Goal: Browse casually: Explore the website without a specific task or goal

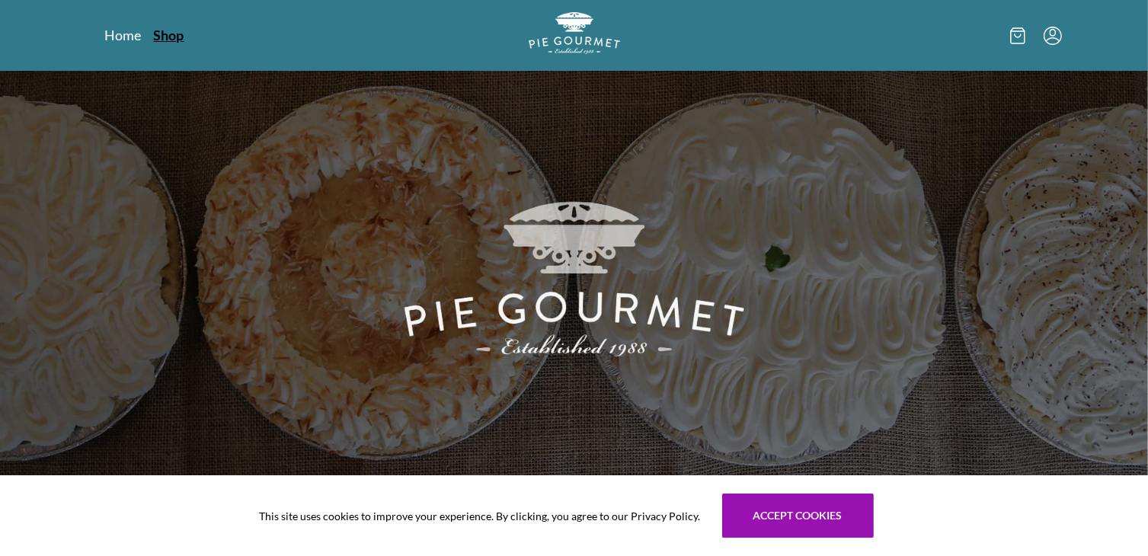
click at [169, 34] on link "Shop" at bounding box center [169, 35] width 30 height 18
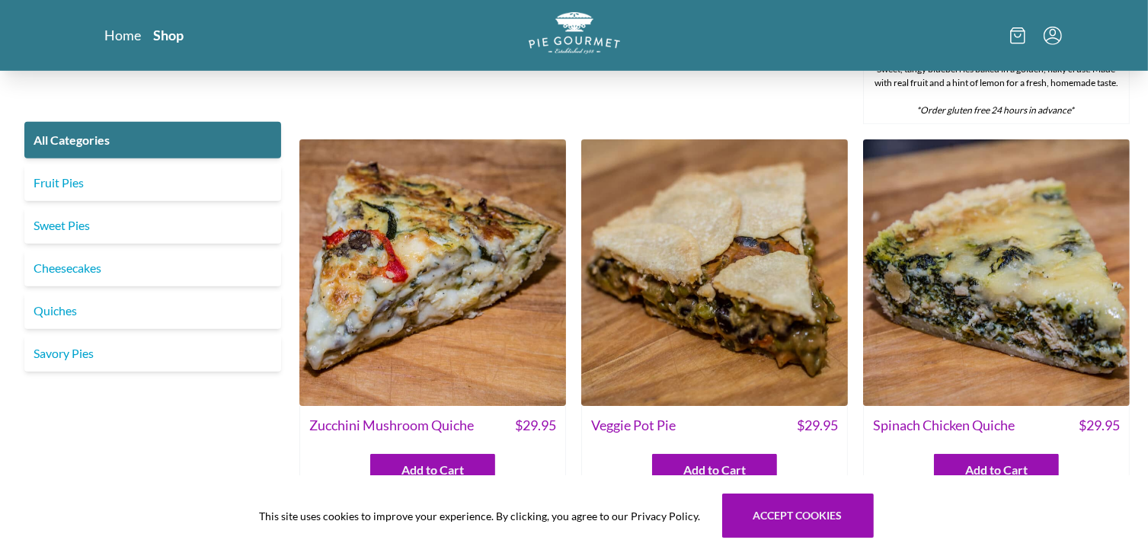
scroll to position [841, 0]
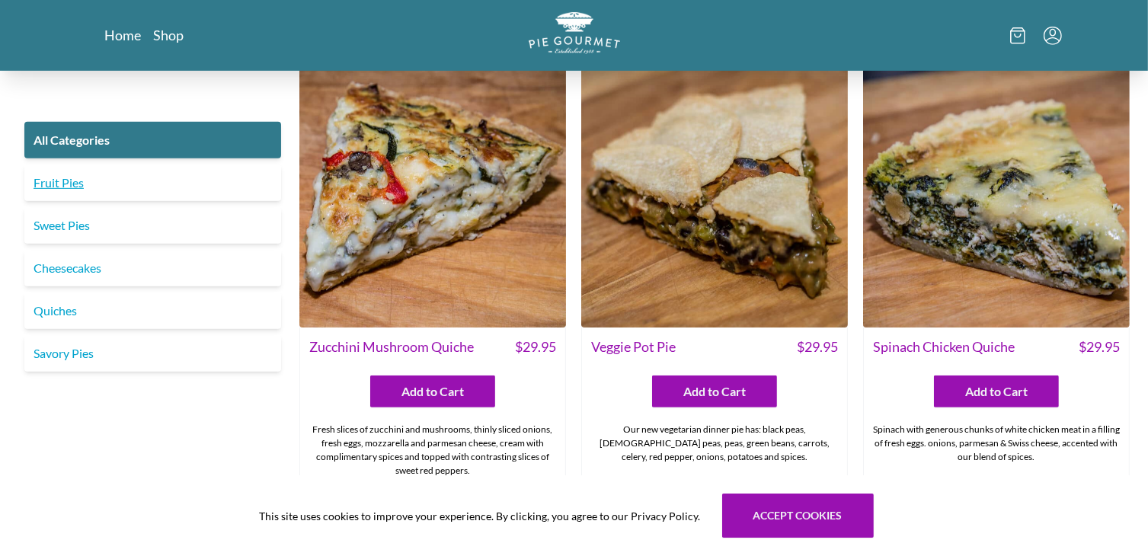
click at [52, 193] on link "Fruit Pies" at bounding box center [152, 182] width 257 height 37
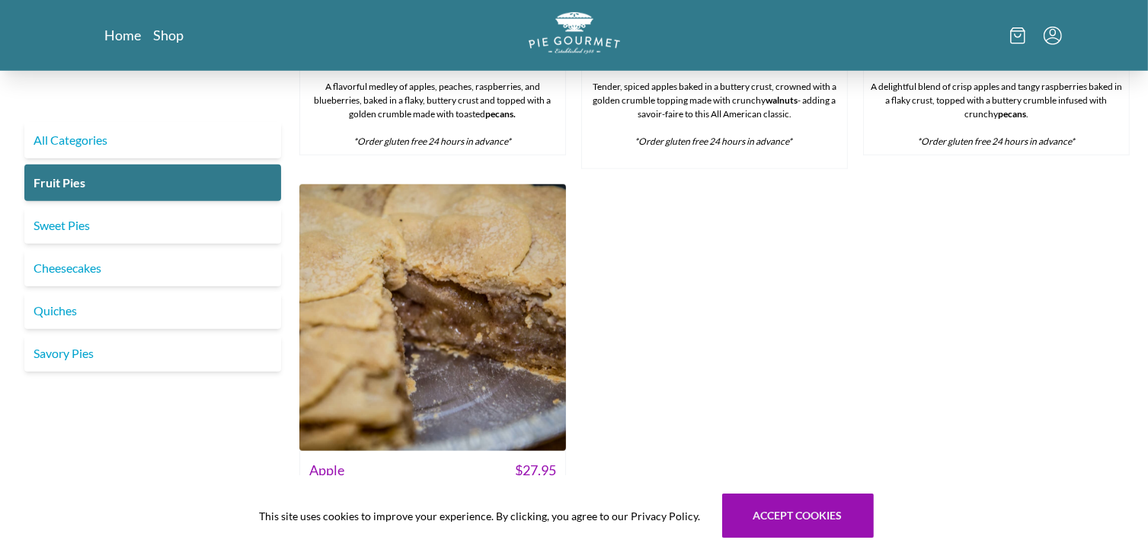
scroll to position [1333, 0]
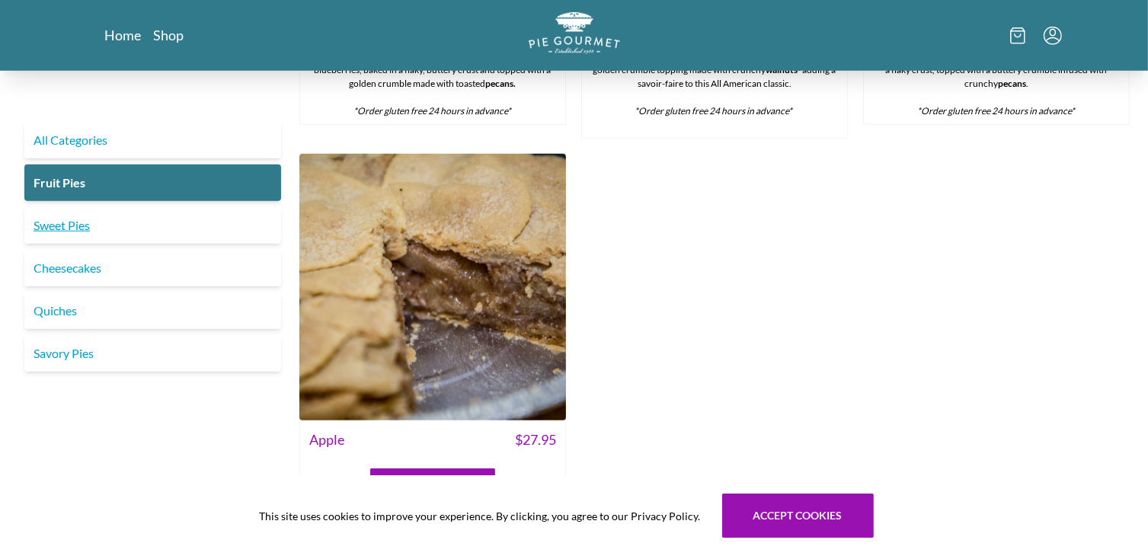
click at [78, 231] on link "Sweet Pies" at bounding box center [152, 225] width 257 height 37
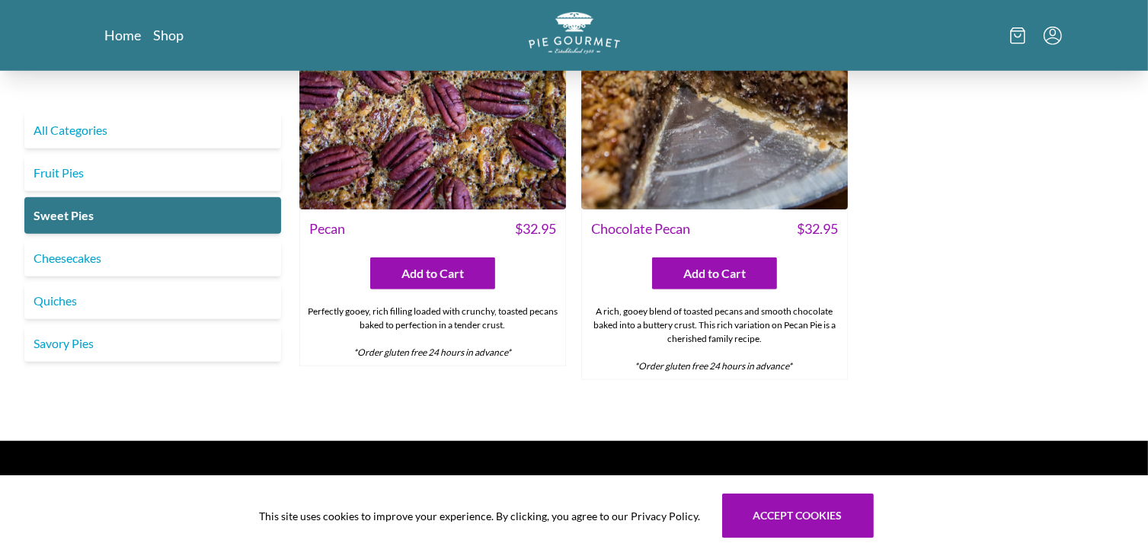
scroll to position [1158, 0]
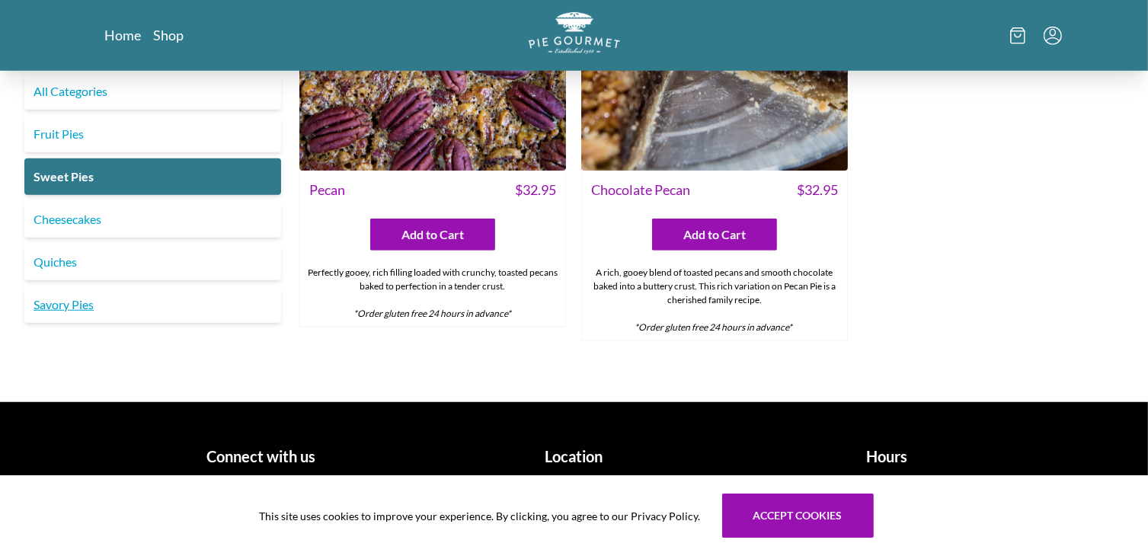
click at [46, 308] on link "Savory Pies" at bounding box center [152, 304] width 257 height 37
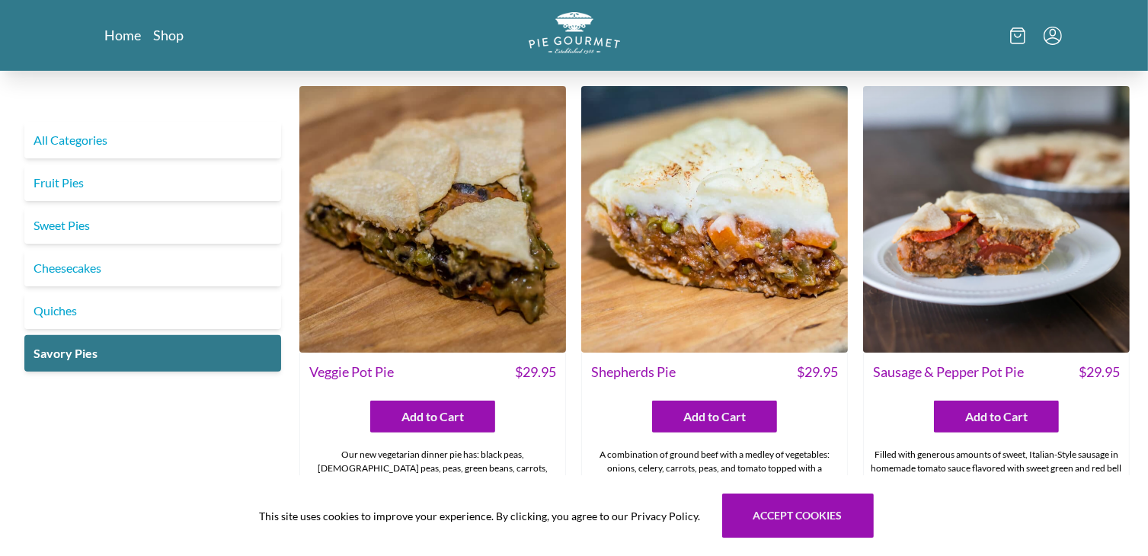
scroll to position [346, 0]
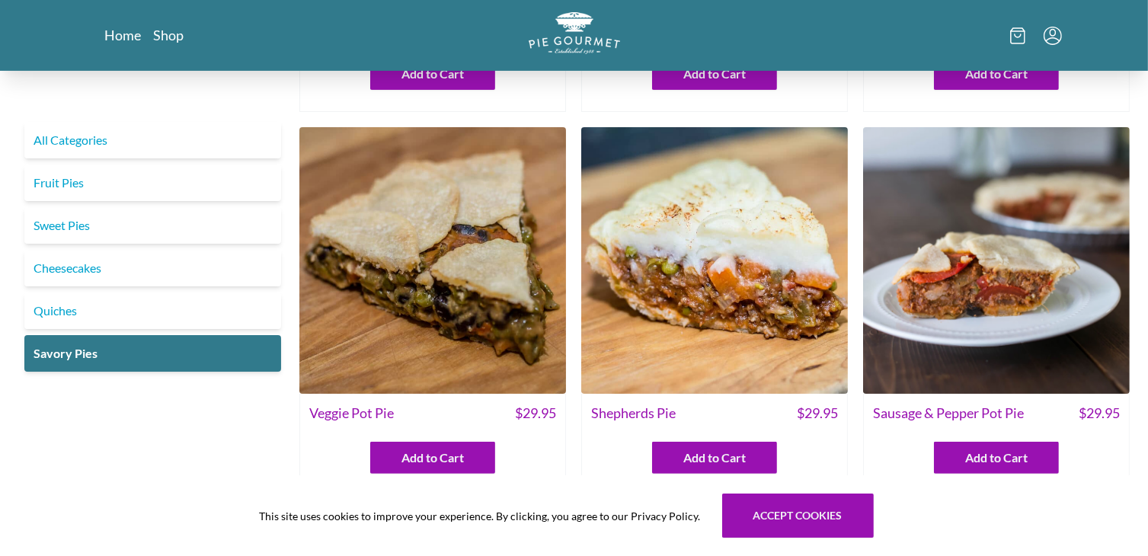
click at [1009, 240] on img at bounding box center [996, 260] width 267 height 267
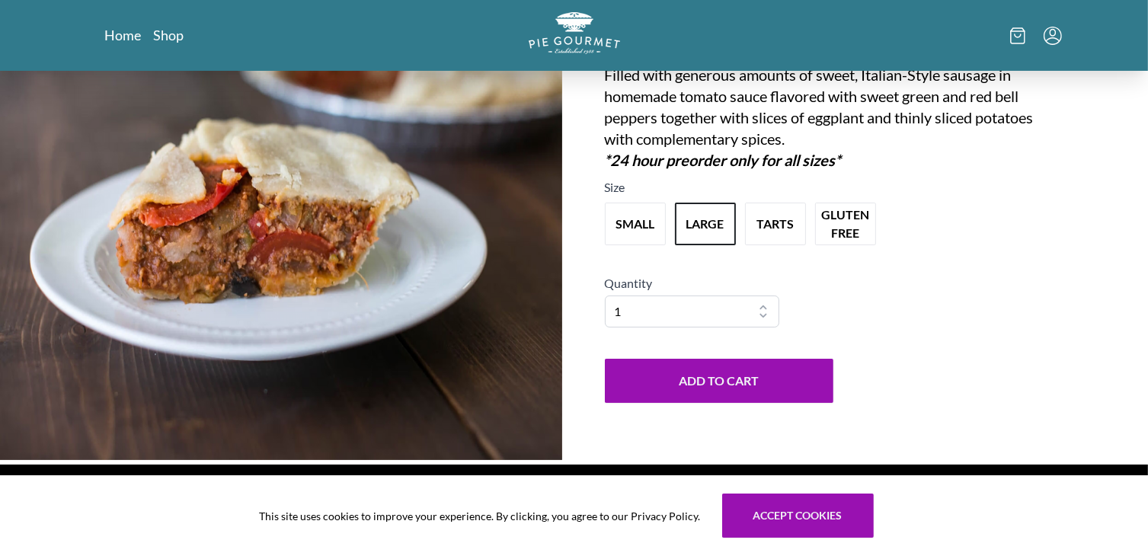
scroll to position [213, 0]
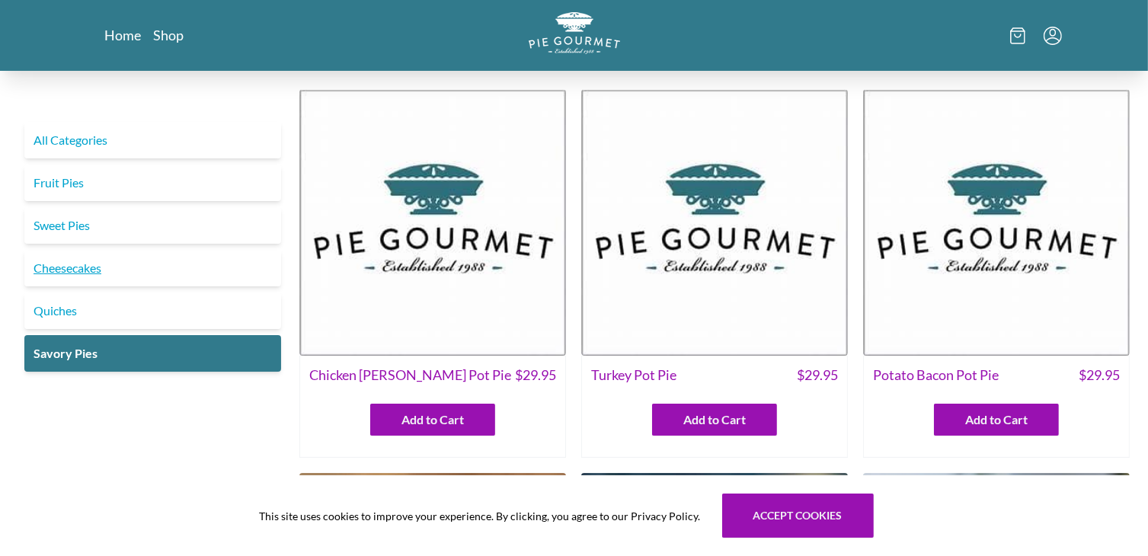
click at [83, 267] on link "Cheesecakes" at bounding box center [152, 268] width 257 height 37
